Goal: Find contact information: Find contact information

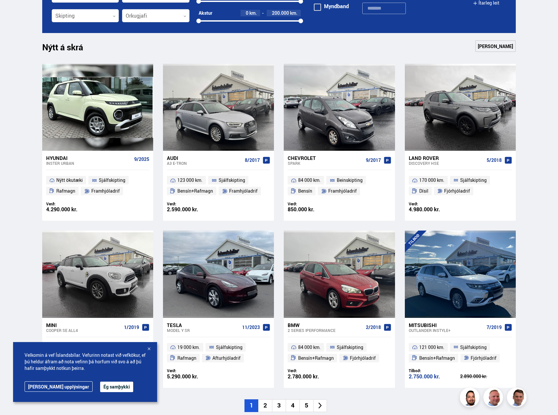
scroll to position [899, 0]
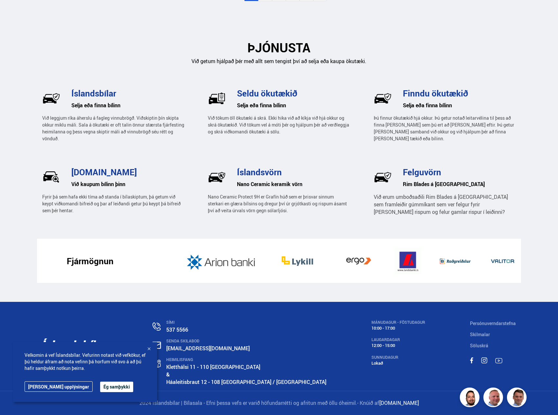
click at [148, 348] on div at bounding box center [149, 349] width 7 height 7
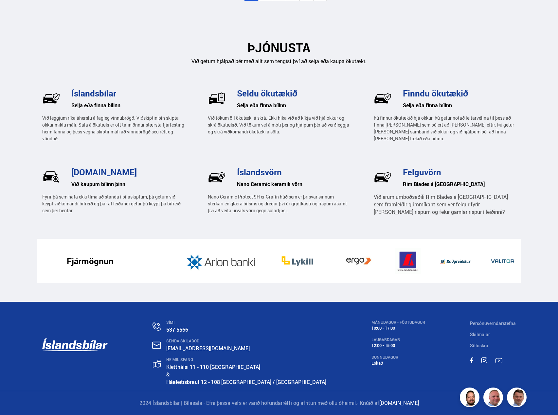
click at [482, 336] on link "Skilmalar" at bounding box center [480, 334] width 20 height 6
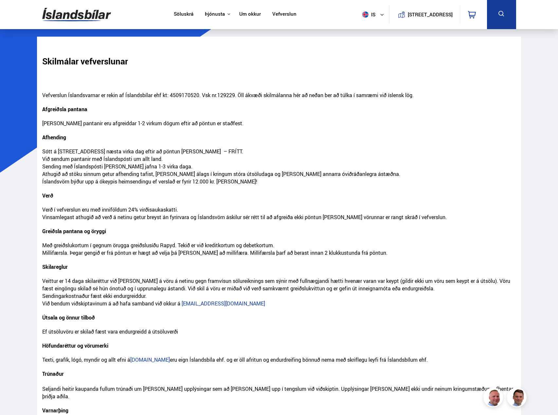
click at [181, 96] on span "Vefverslun Íslandsvarnar er rekin af Íslandsbílar ehf kt: 4509170520. Vsk nr.12…" at bounding box center [227, 95] width 371 height 7
copy span "4509170520"
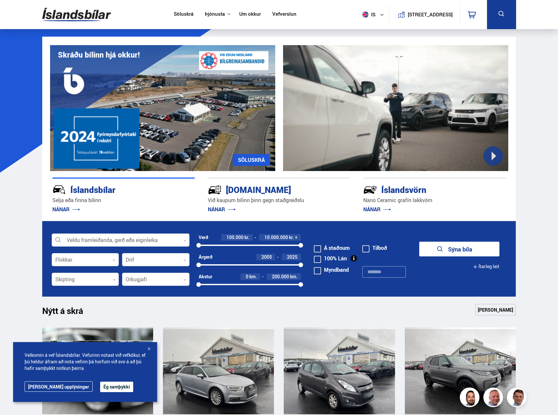
click at [250, 17] on link "Um okkur" at bounding box center [250, 14] width 22 height 7
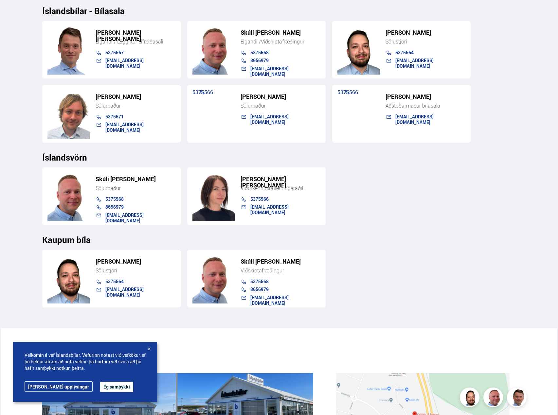
scroll to position [687, 0]
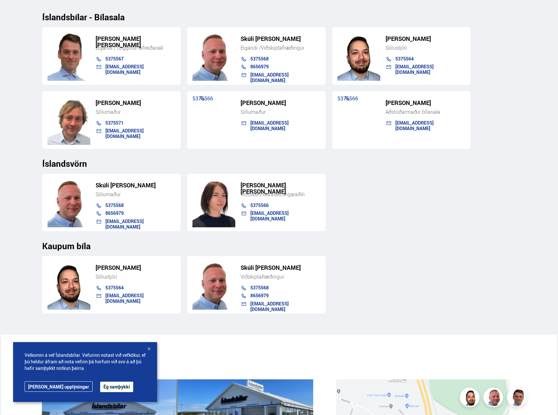
click at [244, 187] on h5 "[PERSON_NAME] [PERSON_NAME]" at bounding box center [280, 188] width 80 height 12
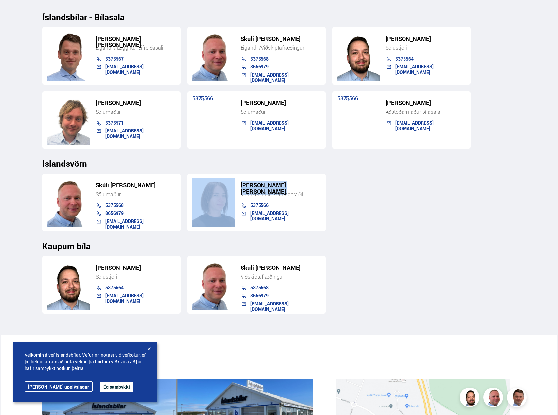
click at [244, 187] on h5 "[PERSON_NAME] [PERSON_NAME]" at bounding box center [280, 188] width 80 height 12
drag, startPoint x: 244, startPoint y: 187, endPoint x: 239, endPoint y: 180, distance: 8.7
click at [239, 180] on div "[PERSON_NAME] [PERSON_NAME] Viðurkenndur ásetningaraðili 5375566 [EMAIL_ADDRESS…" at bounding box center [256, 203] width 138 height 58
drag, startPoint x: 239, startPoint y: 180, endPoint x: 301, endPoint y: 229, distance: 78.3
click at [301, 229] on div "Agnieszka Izabela Lysiak Viðurkenndur ásetningaraðili 5375566 islandsvorn@islan…" at bounding box center [256, 203] width 138 height 58
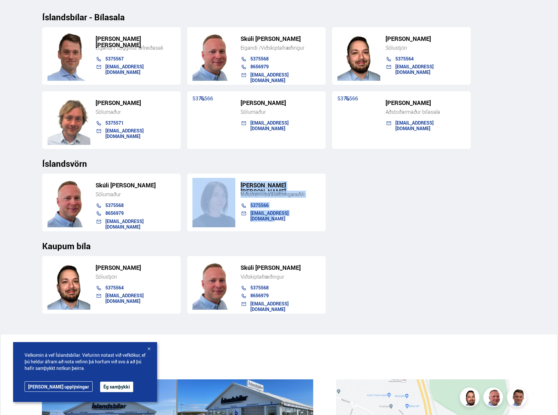
click at [301, 229] on div "Agnieszka Izabela Lysiak Viðurkenndur ásetningaraðili 5375566 islandsvorn@islan…" at bounding box center [256, 203] width 138 height 58
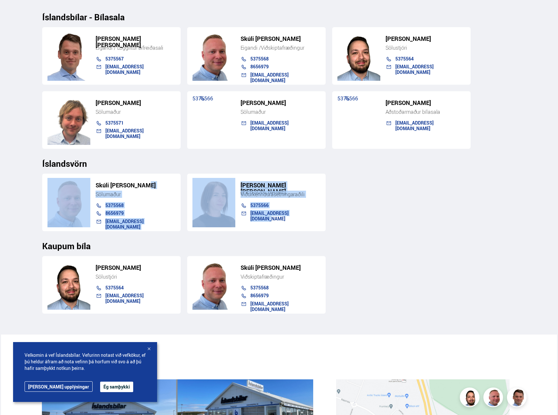
drag, startPoint x: 301, startPoint y: 229, endPoint x: 159, endPoint y: 175, distance: 151.3
click at [159, 175] on div "Skúli Þór Johnsen Sölumaður 5375568 8656979 islandsvorn@islandsvorn.is Agnieszk…" at bounding box center [279, 199] width 474 height 63
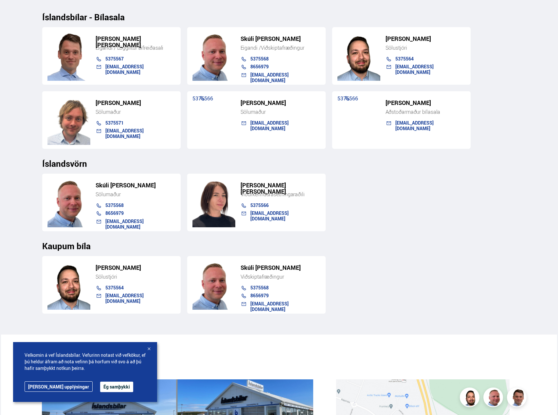
click at [331, 237] on div "Kaupum bíla" at bounding box center [279, 241] width 474 height 20
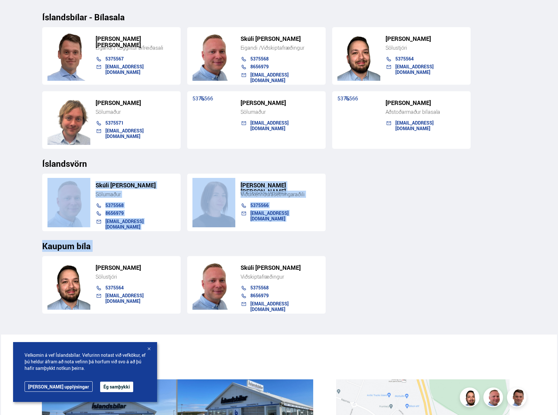
drag, startPoint x: 331, startPoint y: 237, endPoint x: 141, endPoint y: 164, distance: 203.8
click at [141, 164] on div "STARFSMENN Íslandsbílar - Bílasala Einar Skúli Skúlason Eigandi / Löggiltur bif…" at bounding box center [279, 151] width 484 height 326
drag, startPoint x: 141, startPoint y: 164, endPoint x: 136, endPoint y: 166, distance: 5.2
click at [136, 166] on h3 "Íslandsvörn" at bounding box center [279, 164] width 474 height 10
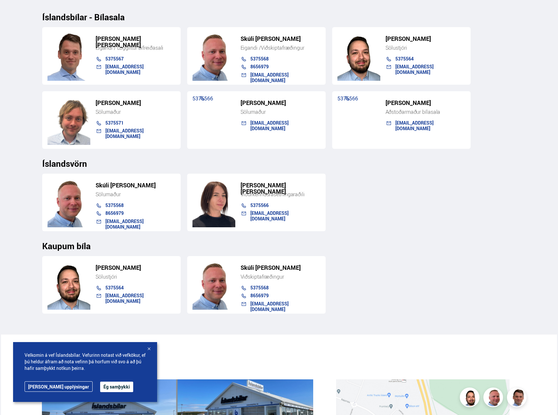
drag, startPoint x: 145, startPoint y: 369, endPoint x: 95, endPoint y: 373, distance: 50.2
click at [95, 373] on div "Velkomin á vef Íslandsbílar. Vefurinn notast við vefkökur, ef þú heldur áfram a…" at bounding box center [85, 372] width 144 height 60
click at [148, 350] on div at bounding box center [149, 349] width 7 height 7
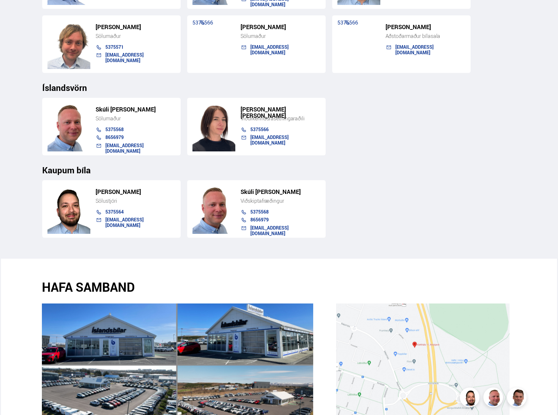
scroll to position [751, 0]
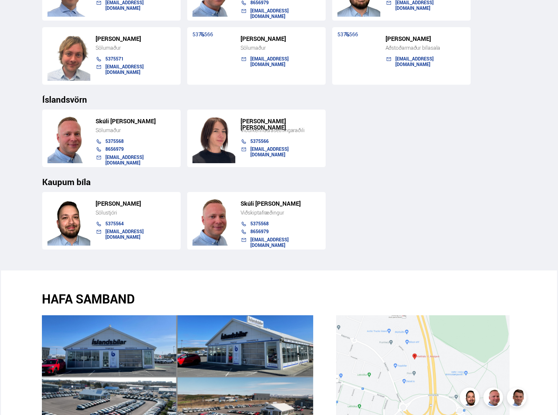
click at [119, 303] on h2 "HAFA SAMBAND" at bounding box center [177, 298] width 271 height 15
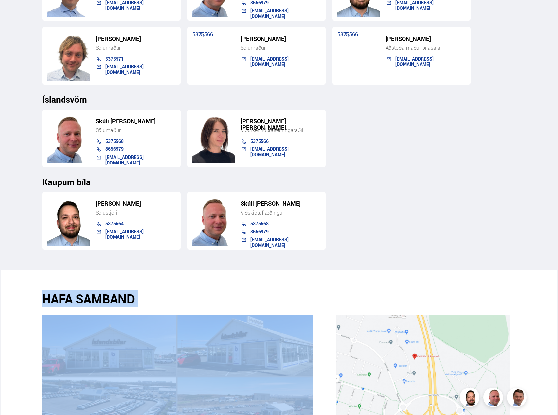
click at [118, 303] on h2 "HAFA SAMBAND" at bounding box center [177, 298] width 271 height 15
click at [118, 304] on h2 "HAFA SAMBAND" at bounding box center [177, 298] width 271 height 15
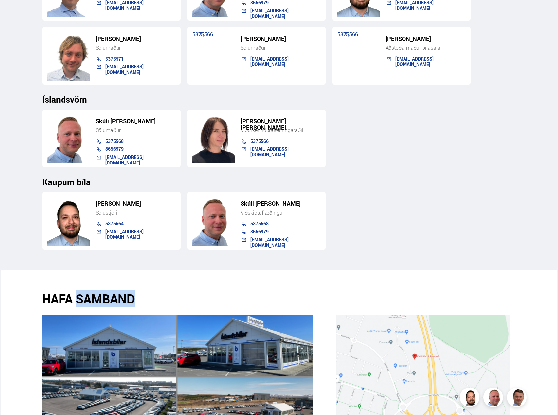
click at [118, 304] on h2 "HAFA SAMBAND" at bounding box center [177, 298] width 271 height 15
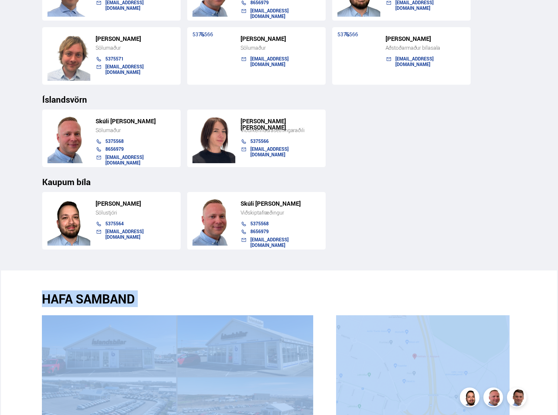
drag, startPoint x: 118, startPoint y: 304, endPoint x: 119, endPoint y: 309, distance: 5.0
click at [119, 309] on div "HAFA SAMBAND" at bounding box center [184, 365] width 284 height 148
click at [119, 309] on div at bounding box center [177, 372] width 271 height 133
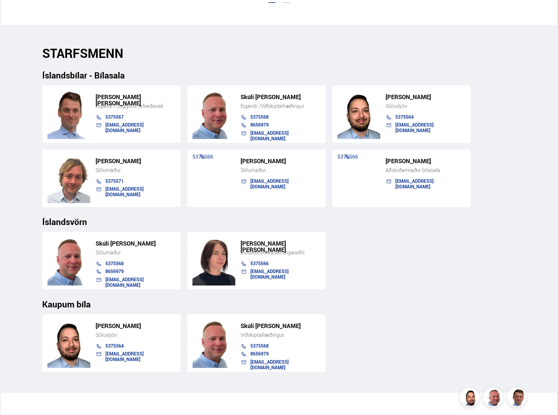
scroll to position [620, 0]
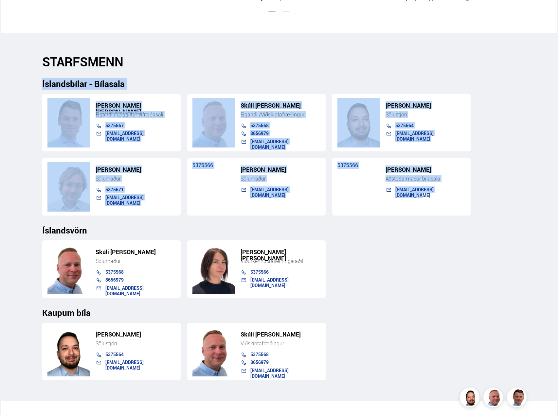
drag, startPoint x: 43, startPoint y: 85, endPoint x: 480, endPoint y: 213, distance: 456.2
click at [480, 213] on div "STARFSMENN Íslandsbílar - Bílasala Einar Skúli Skúlason Eigandi / Löggiltur bif…" at bounding box center [279, 217] width 484 height 326
click at [480, 213] on div "Einar Skúli Skúlason Eigandi / Löggiltur bifreiðasali 5375567 einar@islandsbila…" at bounding box center [279, 152] width 474 height 127
drag, startPoint x: 480, startPoint y: 213, endPoint x: 20, endPoint y: 69, distance: 482.7
click at [20, 69] on div "Söluskrá Þjónusta Íslandsbílar Kaupumbila.is Íslandsvörn Leiðbeiningar Um okkur…" at bounding box center [279, 126] width 558 height 1493
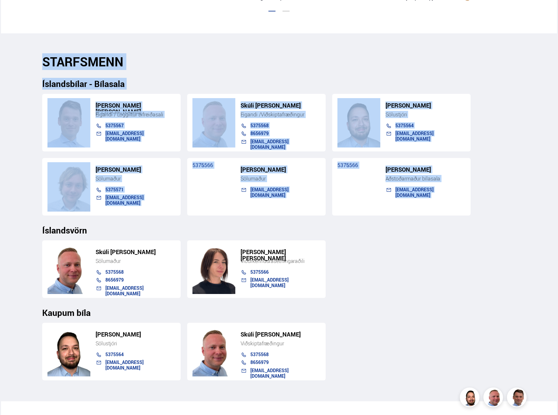
drag, startPoint x: 20, startPoint y: 69, endPoint x: 22, endPoint y: 65, distance: 5.0
click at [20, 64] on div "Söluskrá Þjónusta Íslandsbílar Kaupumbila.is Íslandsvörn Leiðbeiningar Um okkur…" at bounding box center [279, 126] width 558 height 1493
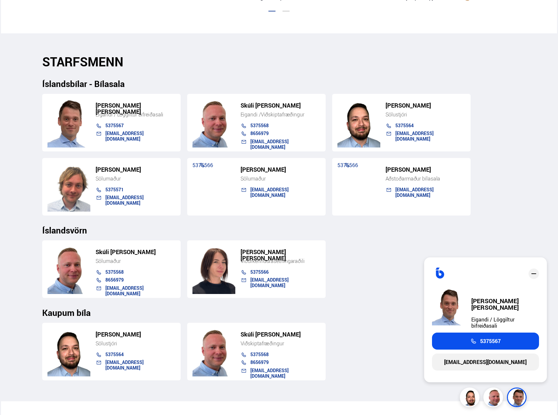
click at [536, 278] on icon "close" at bounding box center [534, 274] width 8 height 8
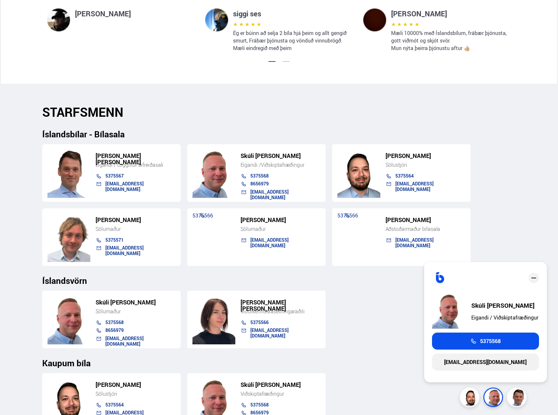
scroll to position [457, 0]
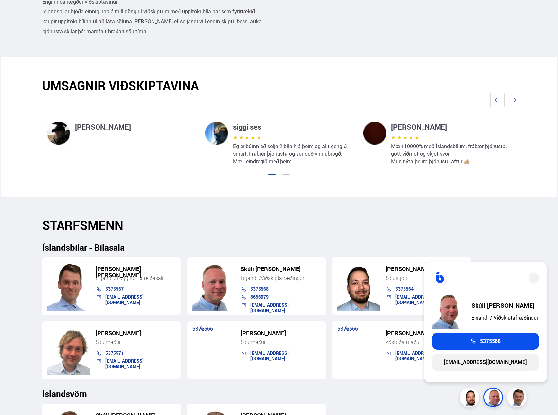
click at [284, 175] on div at bounding box center [285, 174] width 7 height 1
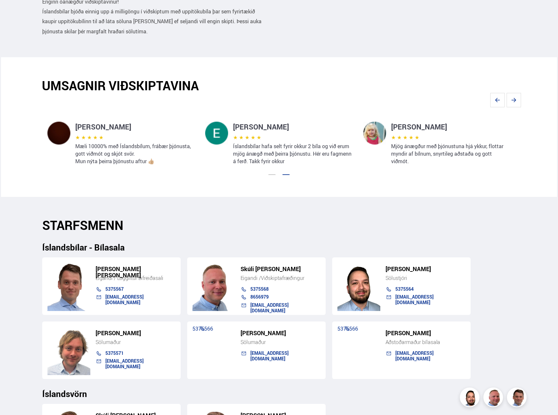
click at [284, 175] on div at bounding box center [285, 174] width 7 height 1
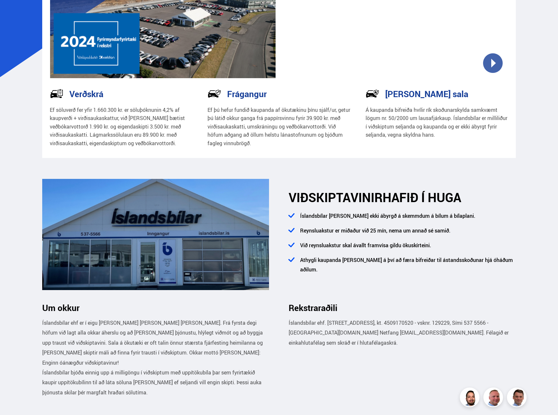
scroll to position [0, 0]
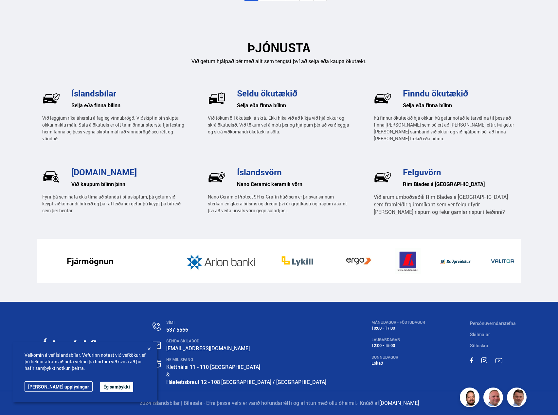
click at [102, 386] on button "Ég samþykki" at bounding box center [116, 387] width 33 height 10
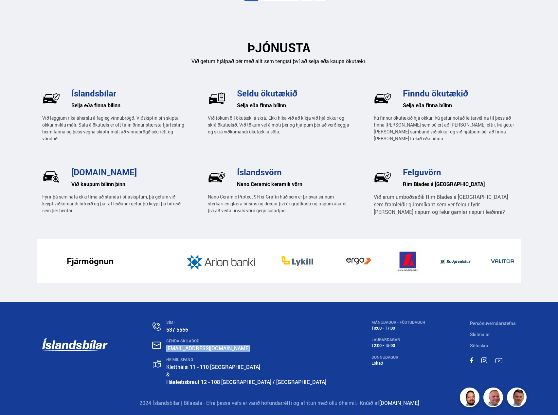
drag, startPoint x: 259, startPoint y: 350, endPoint x: 183, endPoint y: 346, distance: 77.0
click at [183, 346] on div "SENDA SKILABOÐ [EMAIL_ADDRESS][DOMAIN_NAME]" at bounding box center [239, 346] width 174 height 14
copy link "[EMAIL_ADDRESS][DOMAIN_NAME]"
